Goal: Task Accomplishment & Management: Use online tool/utility

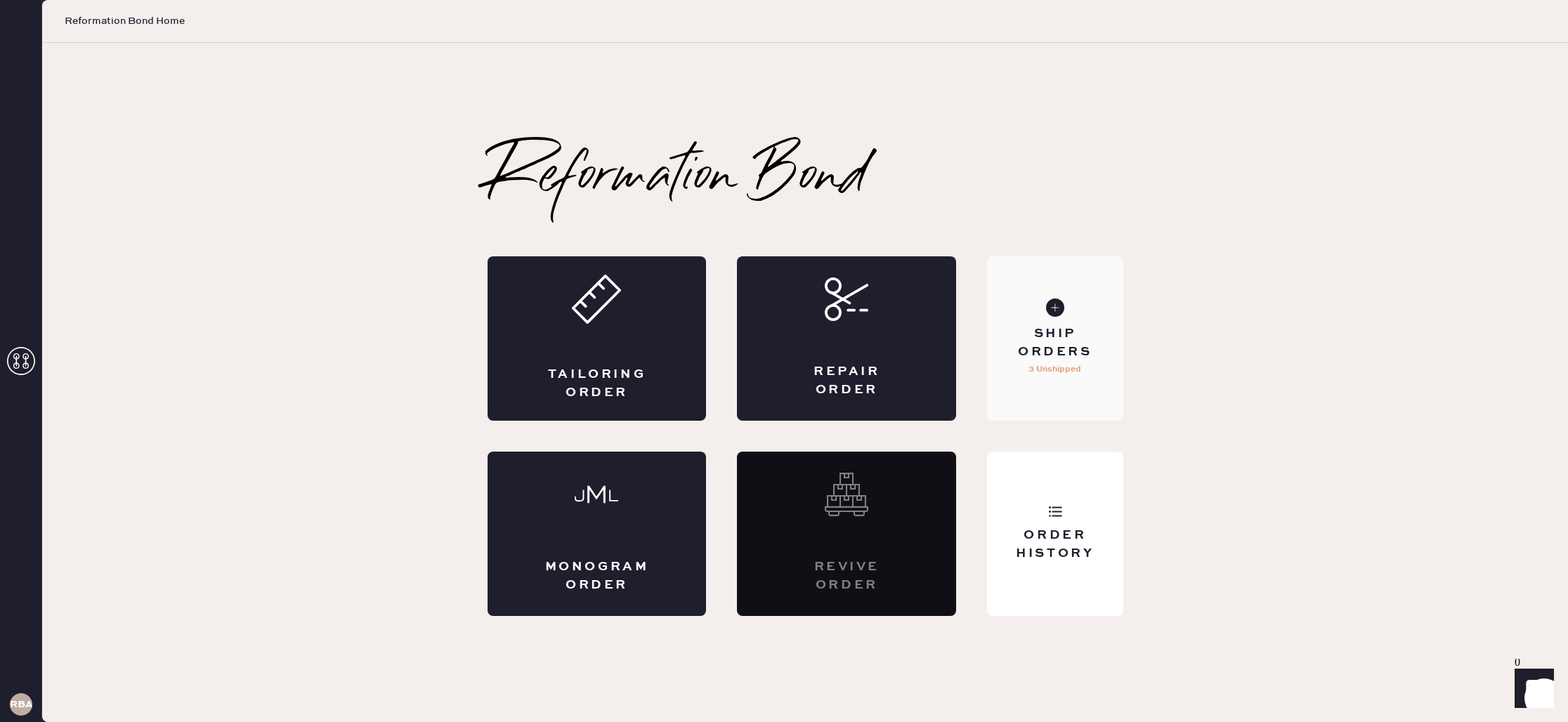
click at [1060, 310] on use at bounding box center [1055, 308] width 18 height 18
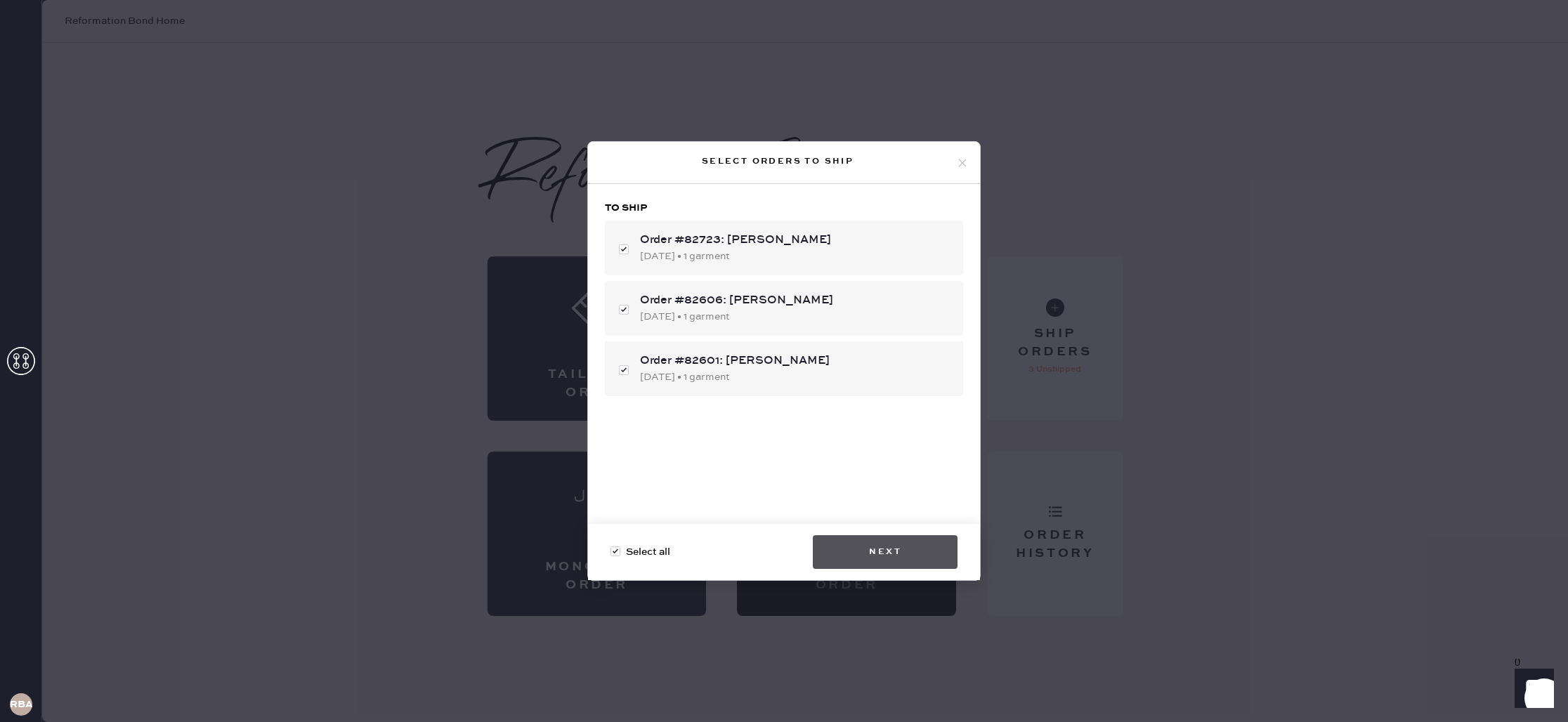
click at [878, 548] on button "Next" at bounding box center [885, 552] width 145 height 34
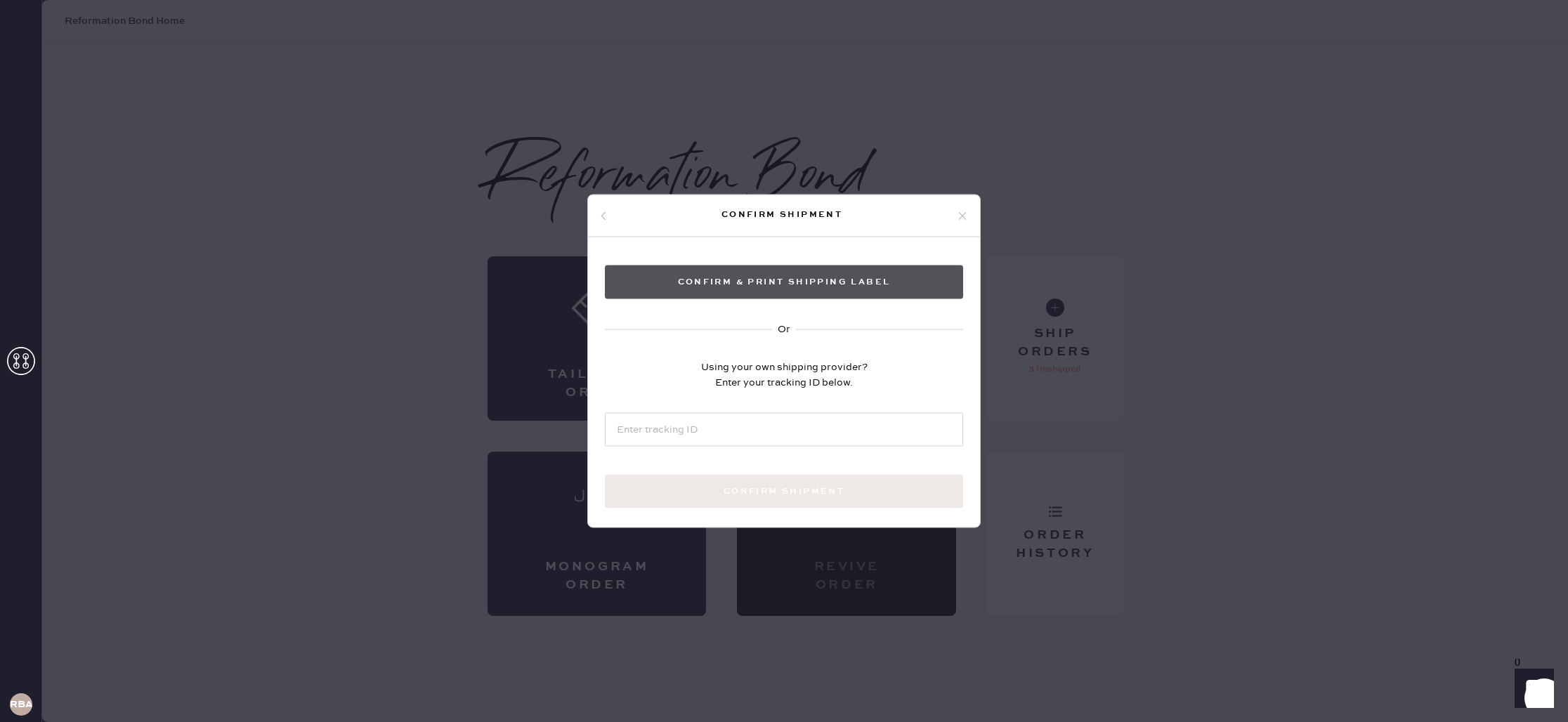
click at [697, 284] on button "Confirm & Print shipping label" at bounding box center [784, 282] width 359 height 34
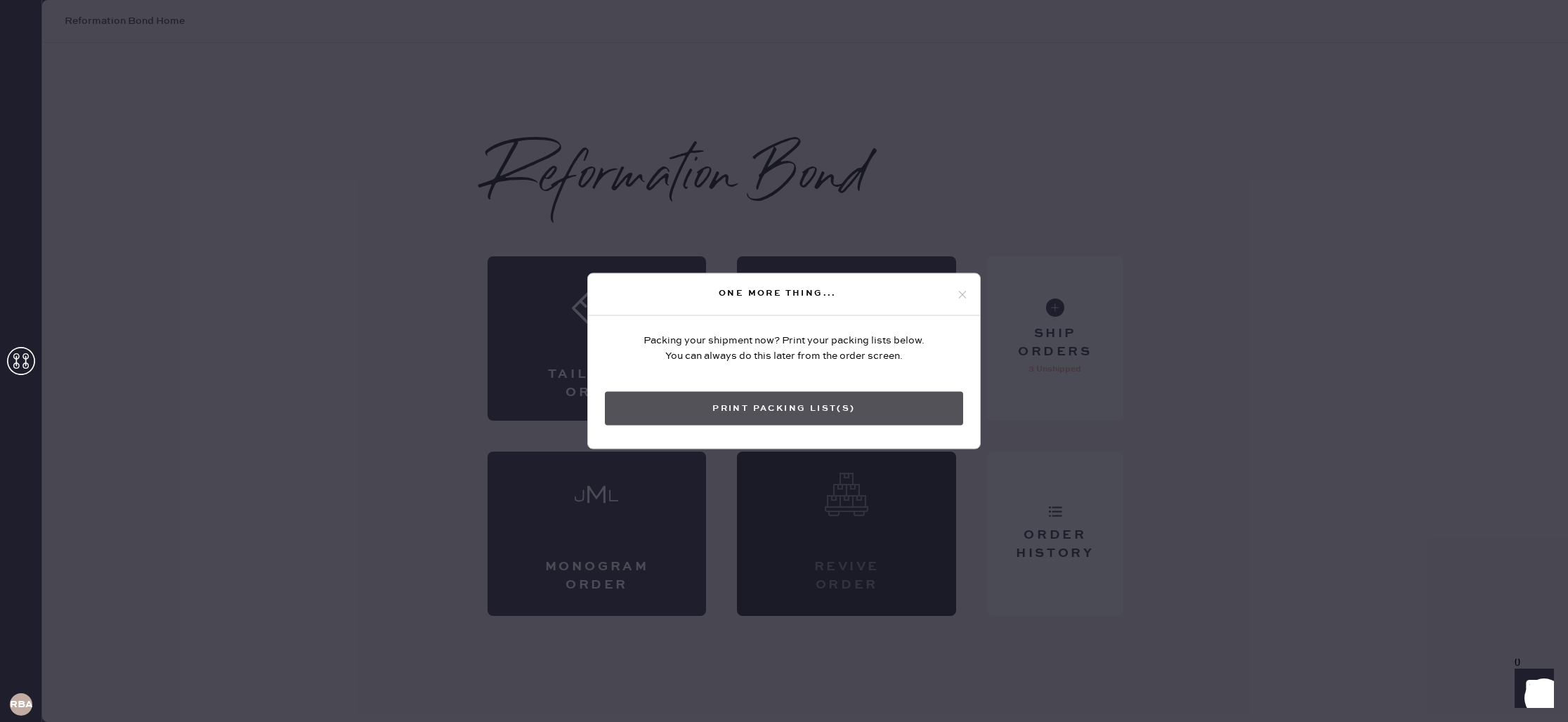
click at [811, 400] on button "Print Packing List(s)" at bounding box center [784, 408] width 359 height 34
